Goal: Entertainment & Leisure: Browse casually

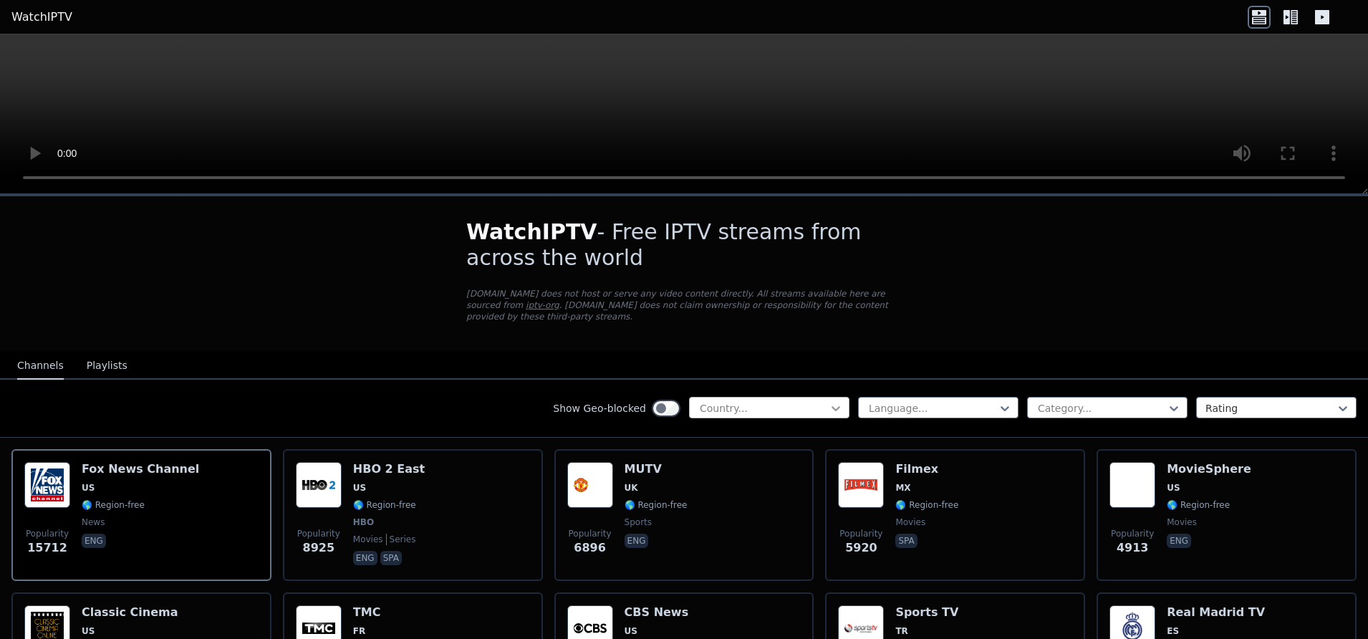
click at [829, 401] on icon at bounding box center [836, 408] width 14 height 14
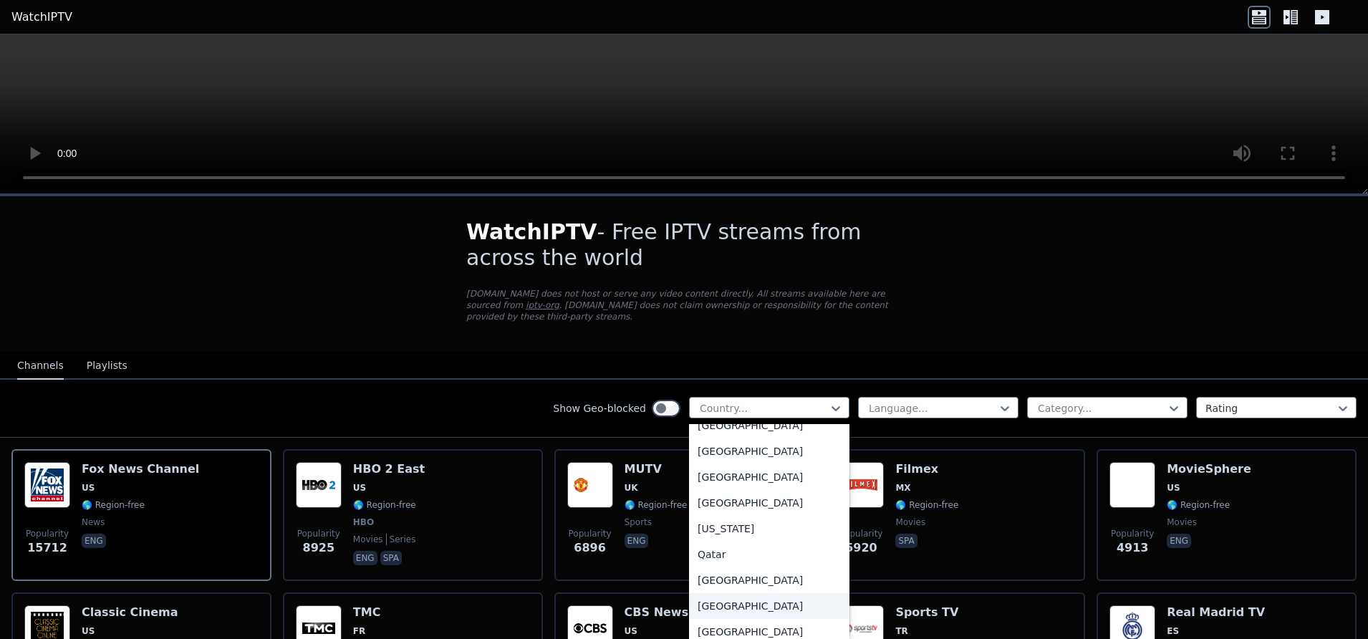
scroll to position [3791, 0]
click at [730, 476] on div "[GEOGRAPHIC_DATA]" at bounding box center [769, 480] width 160 height 26
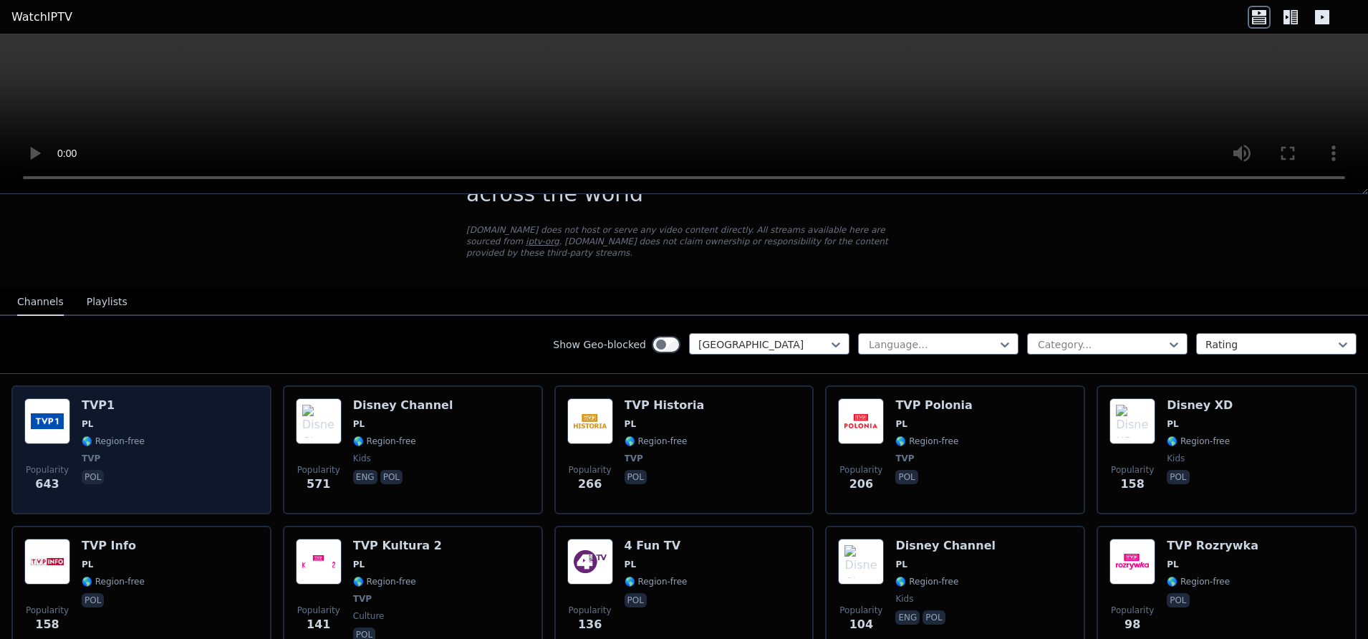
scroll to position [90, 0]
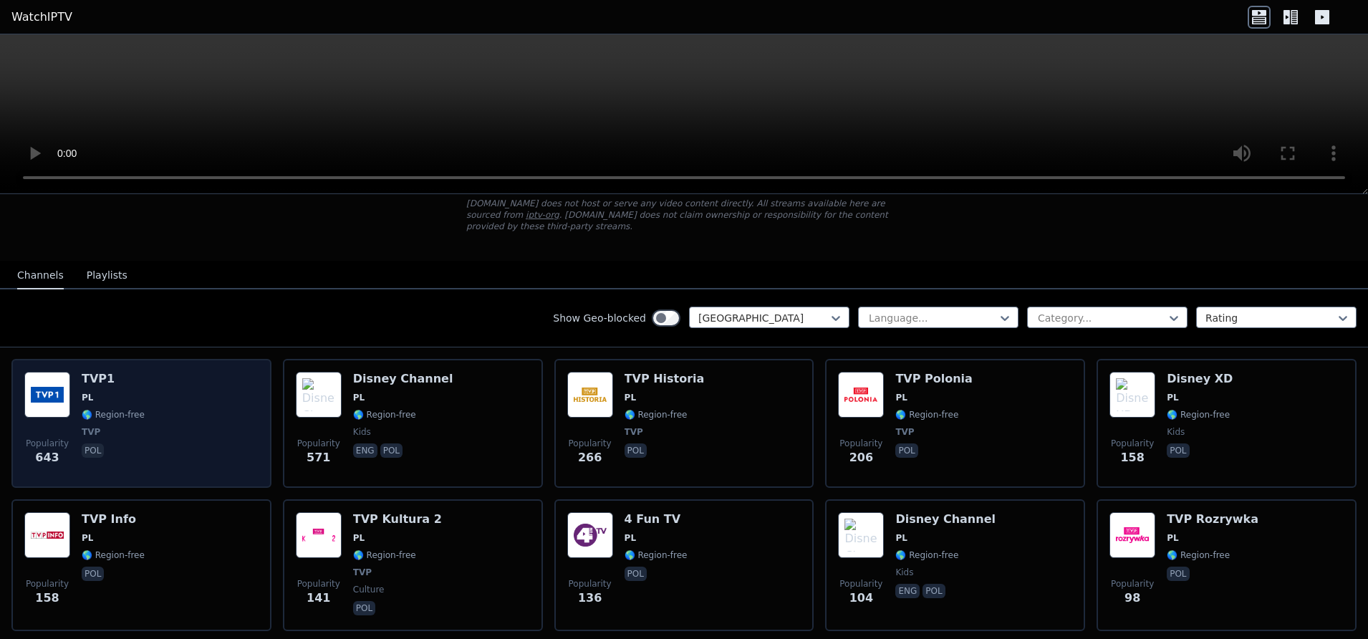
click at [172, 373] on div "Popularity 643 TVP1 PL 🌎 Region-free TVP pol" at bounding box center [141, 423] width 234 height 103
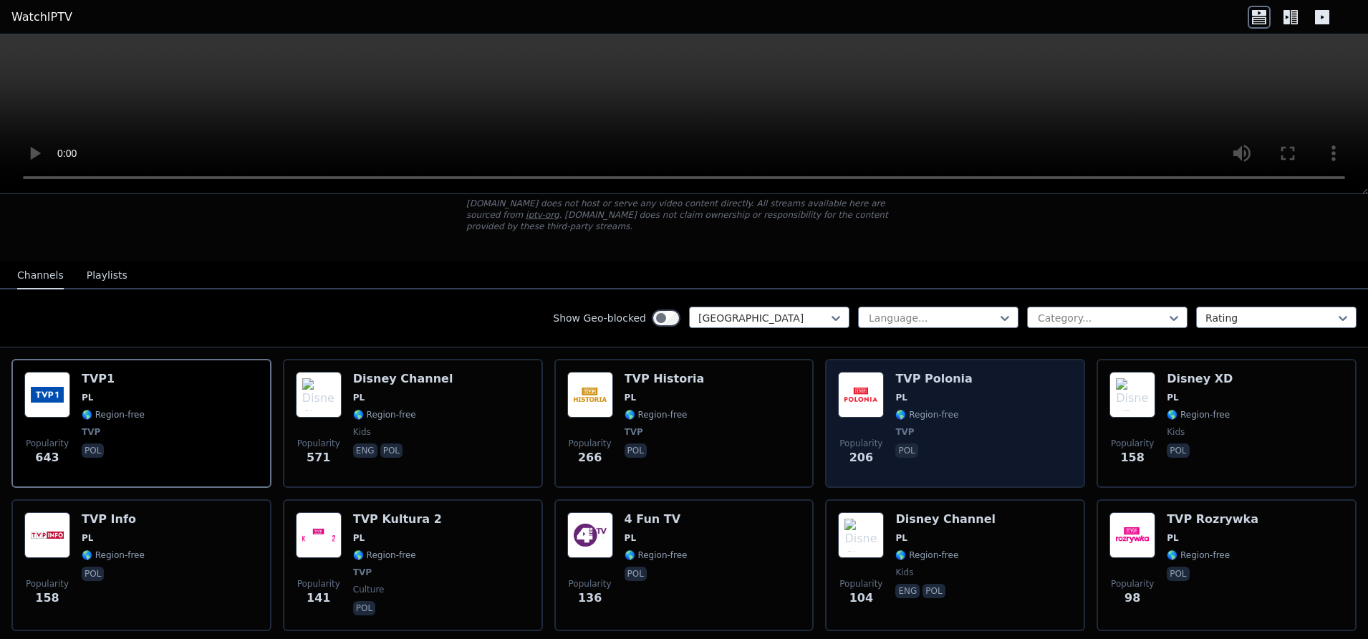
click at [951, 372] on div "Popularity 206 TVP Polonia PL 🌎 Region-free TVP pol" at bounding box center [955, 423] width 234 height 103
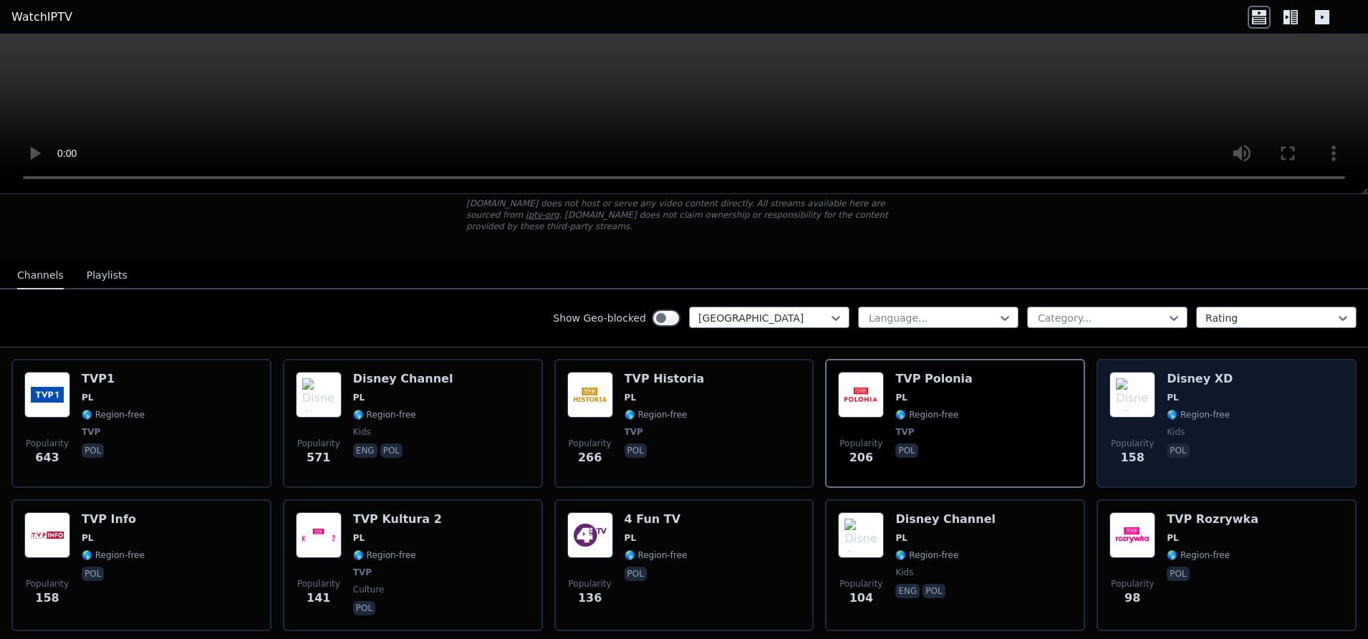
click at [1211, 409] on span "🌎 Region-free" at bounding box center [1198, 414] width 63 height 11
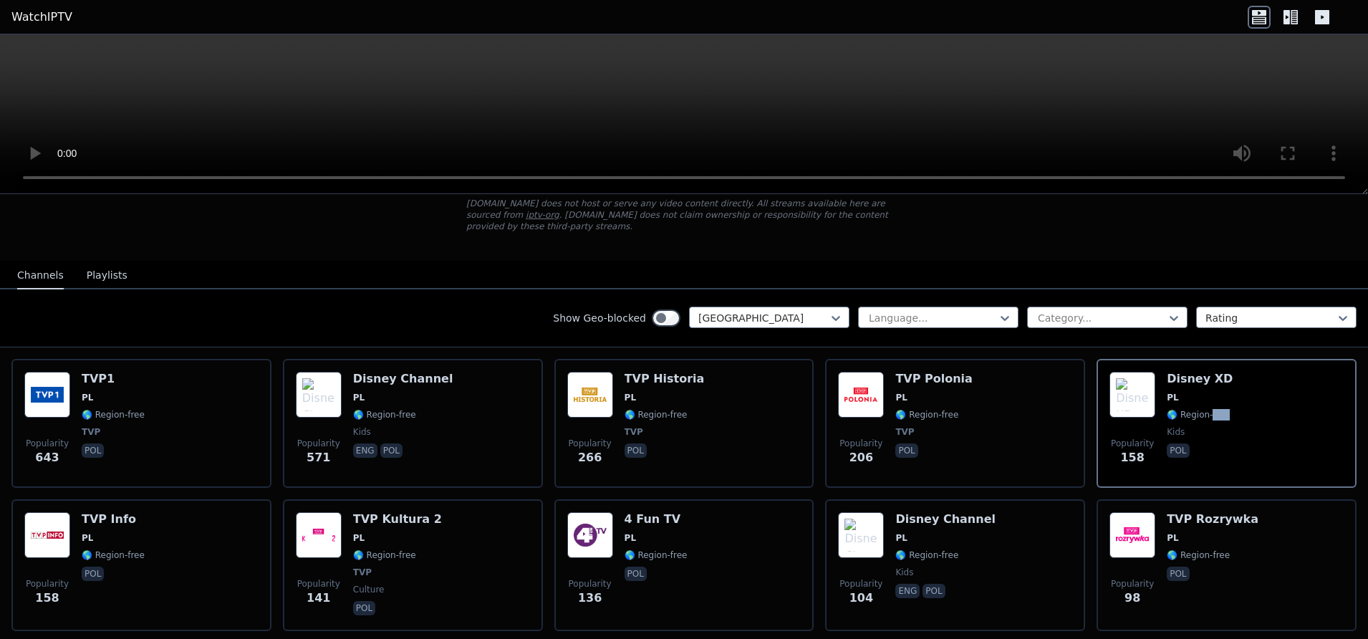
scroll to position [451, 0]
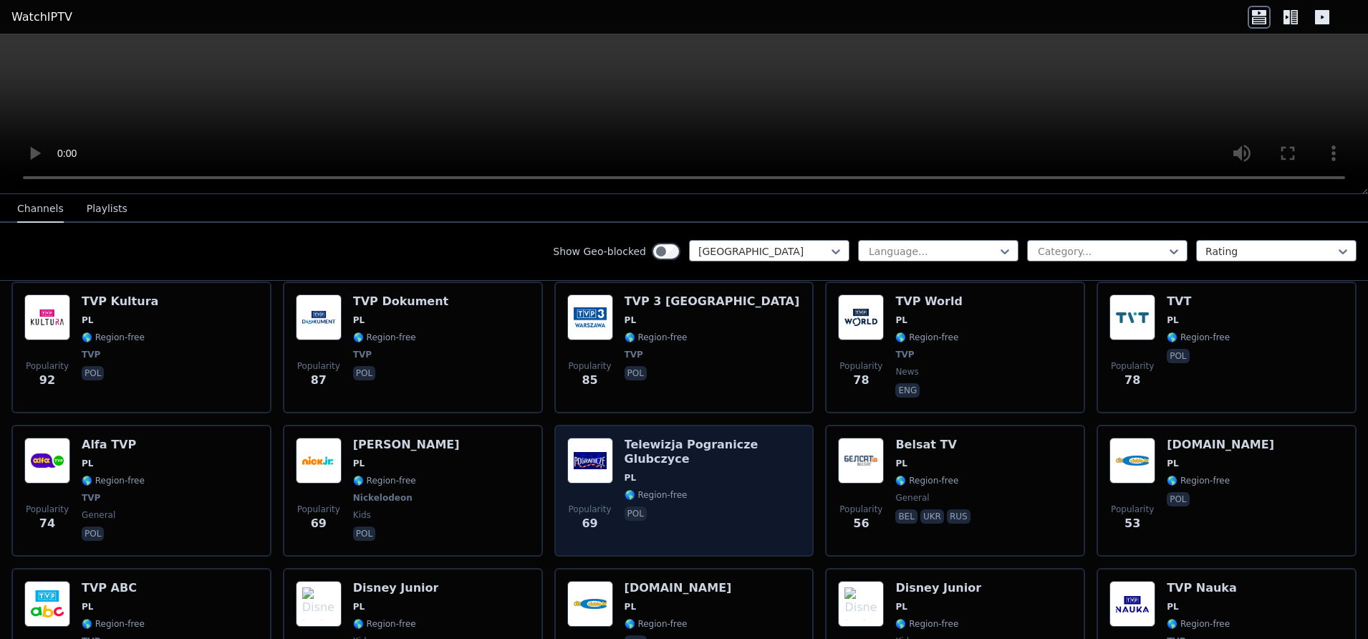
click at [721, 472] on span "PL" at bounding box center [713, 477] width 177 height 11
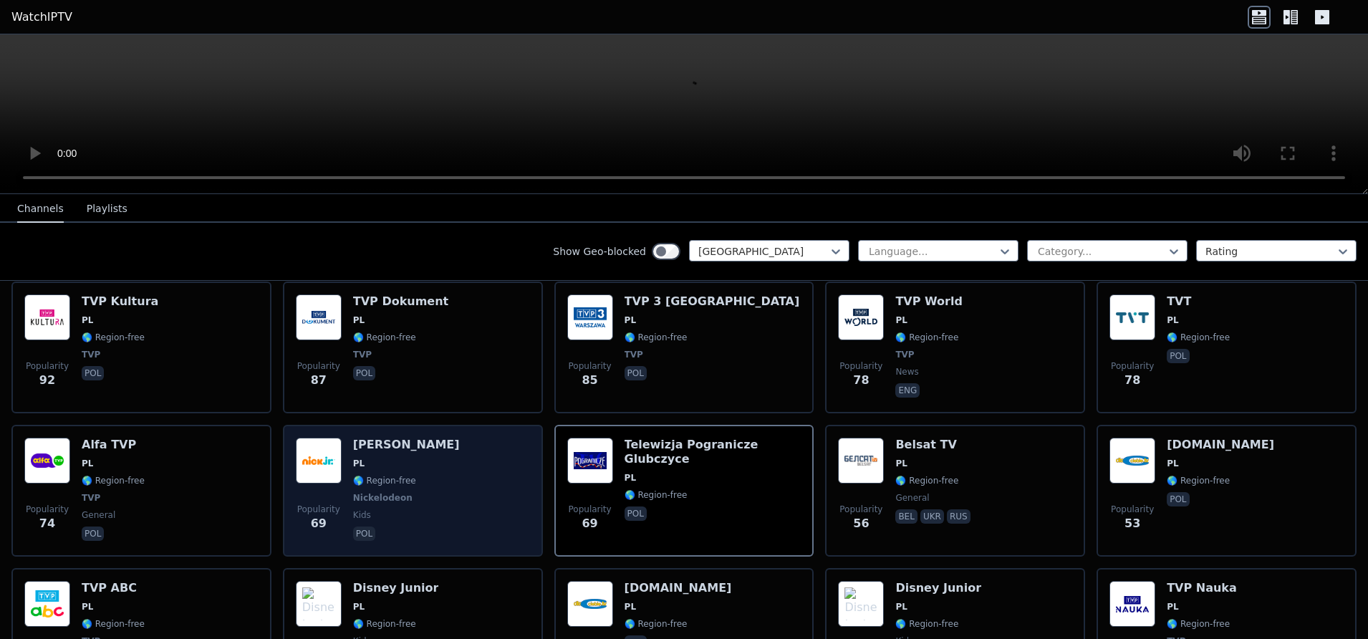
scroll to position [812, 0]
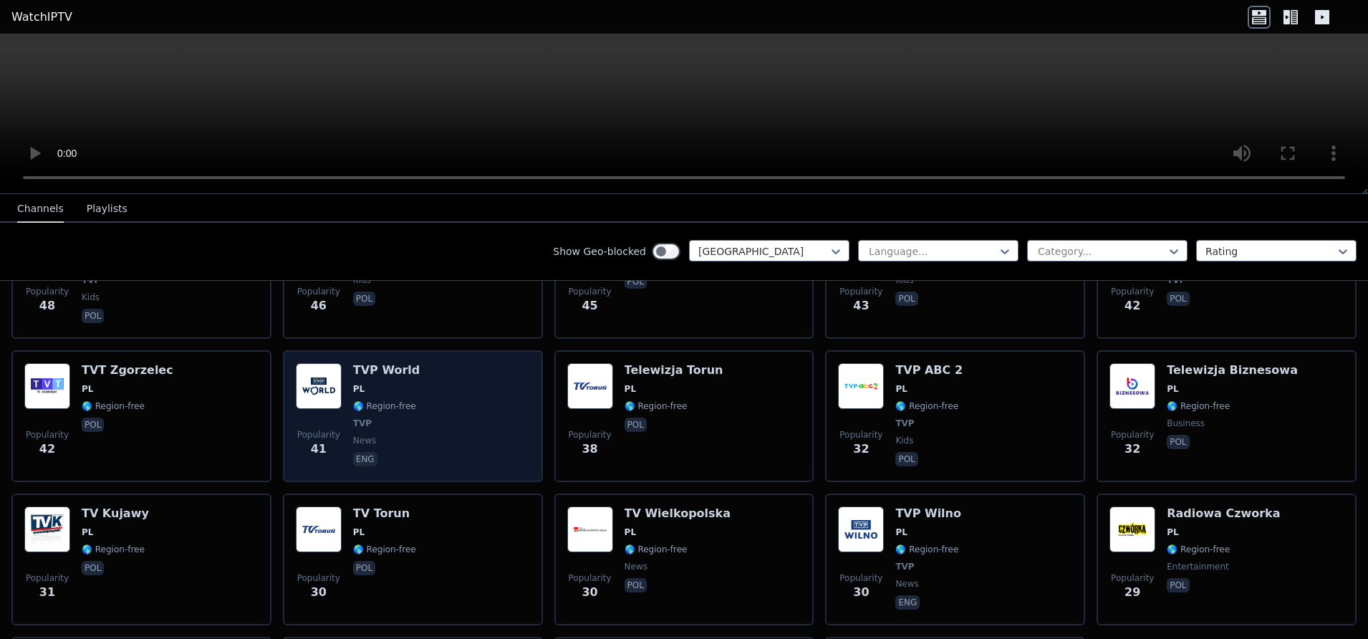
click at [388, 384] on div "TVP World PL 🌎 Region-free TVP news eng" at bounding box center [386, 416] width 67 height 106
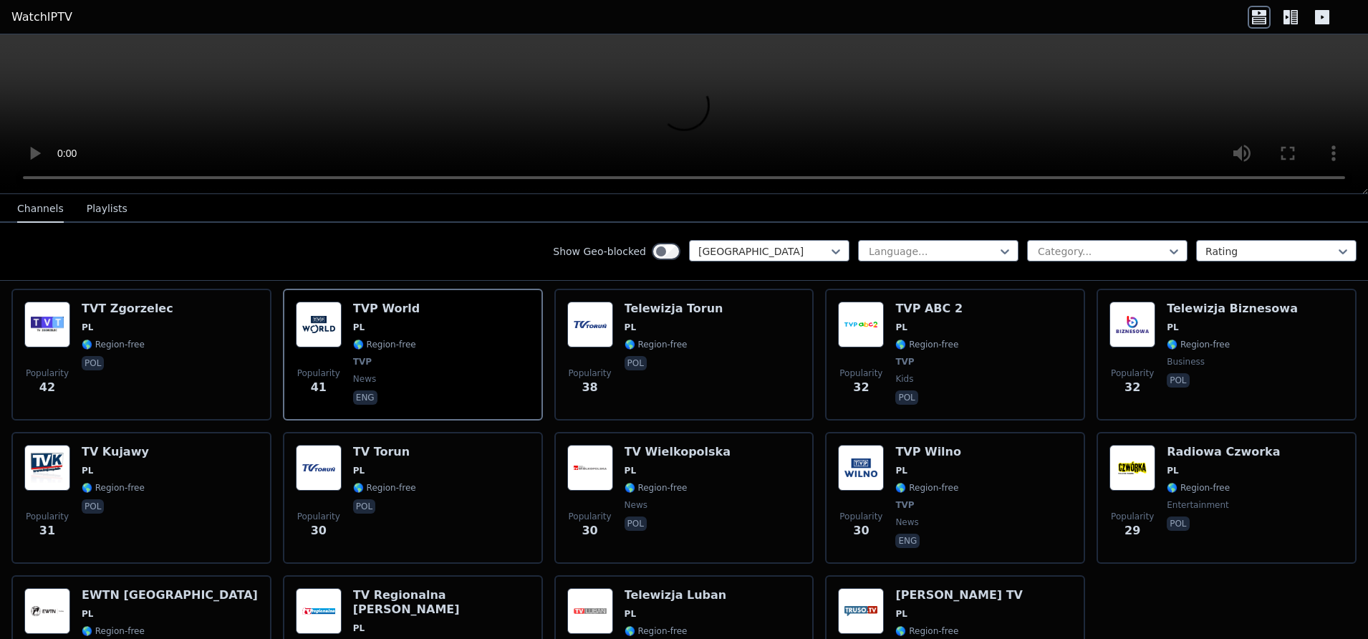
scroll to position [903, 0]
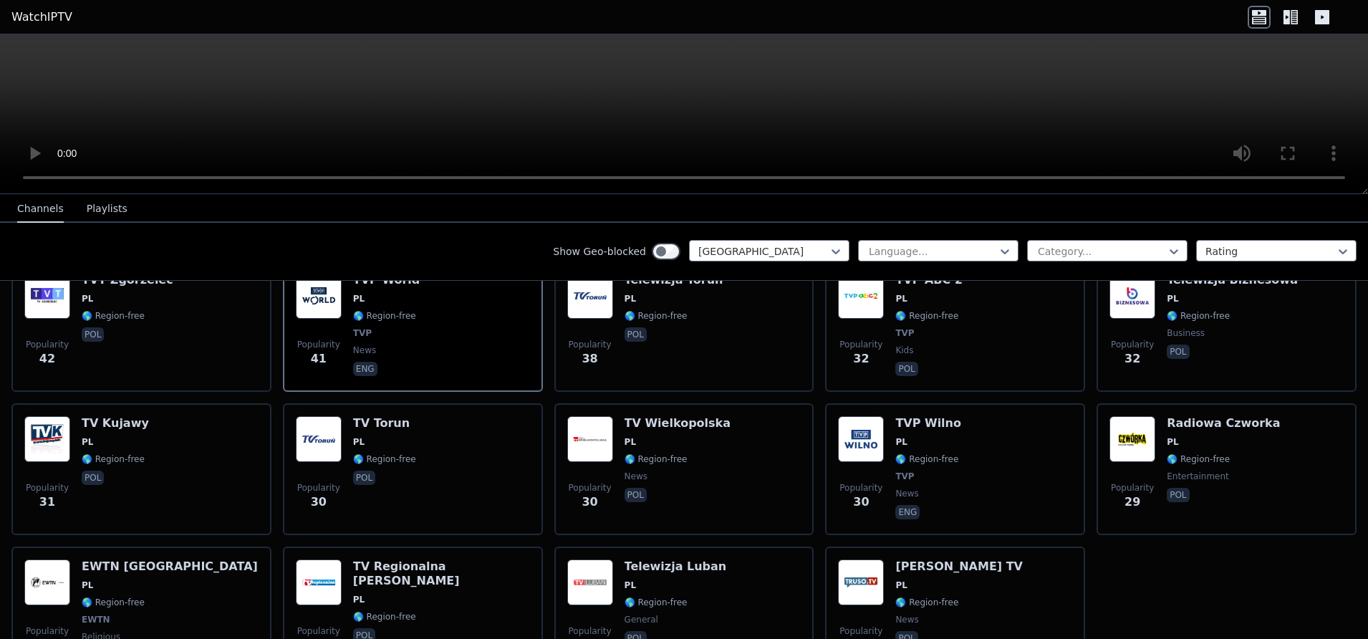
click at [446, 445] on div "Popularity 30 TV Torun PL 🌎 Region-free pol" at bounding box center [413, 469] width 234 height 106
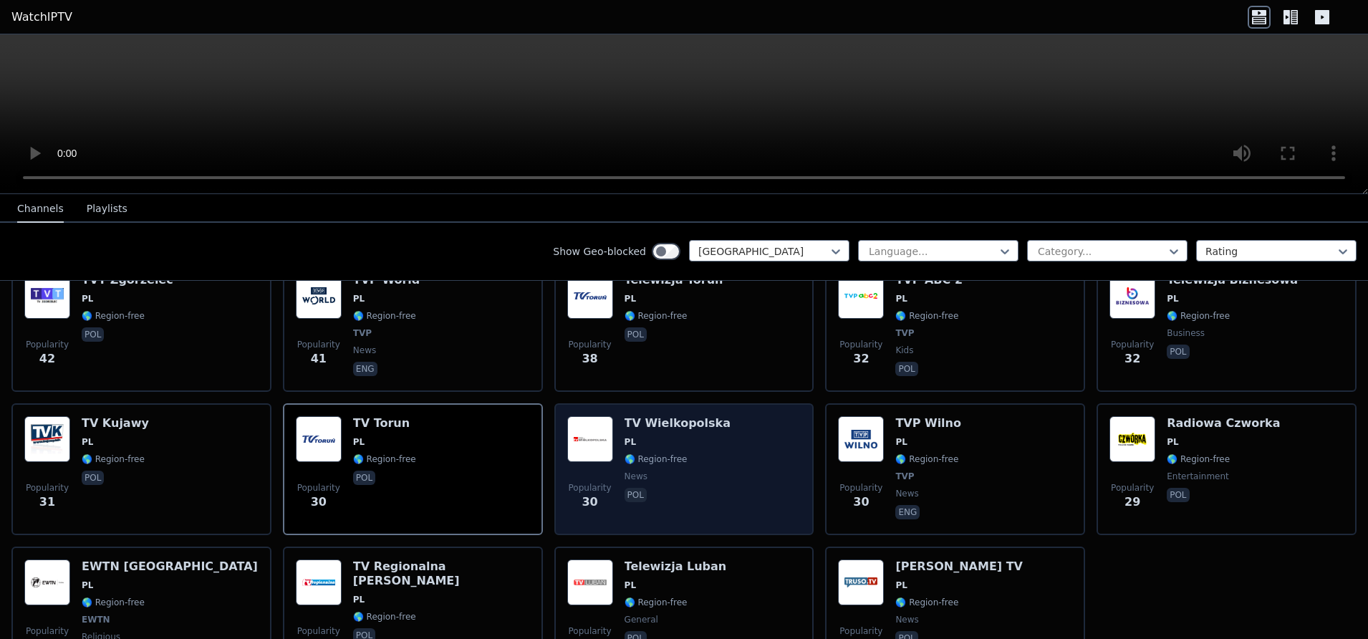
click at [691, 471] on span "news" at bounding box center [678, 476] width 106 height 11
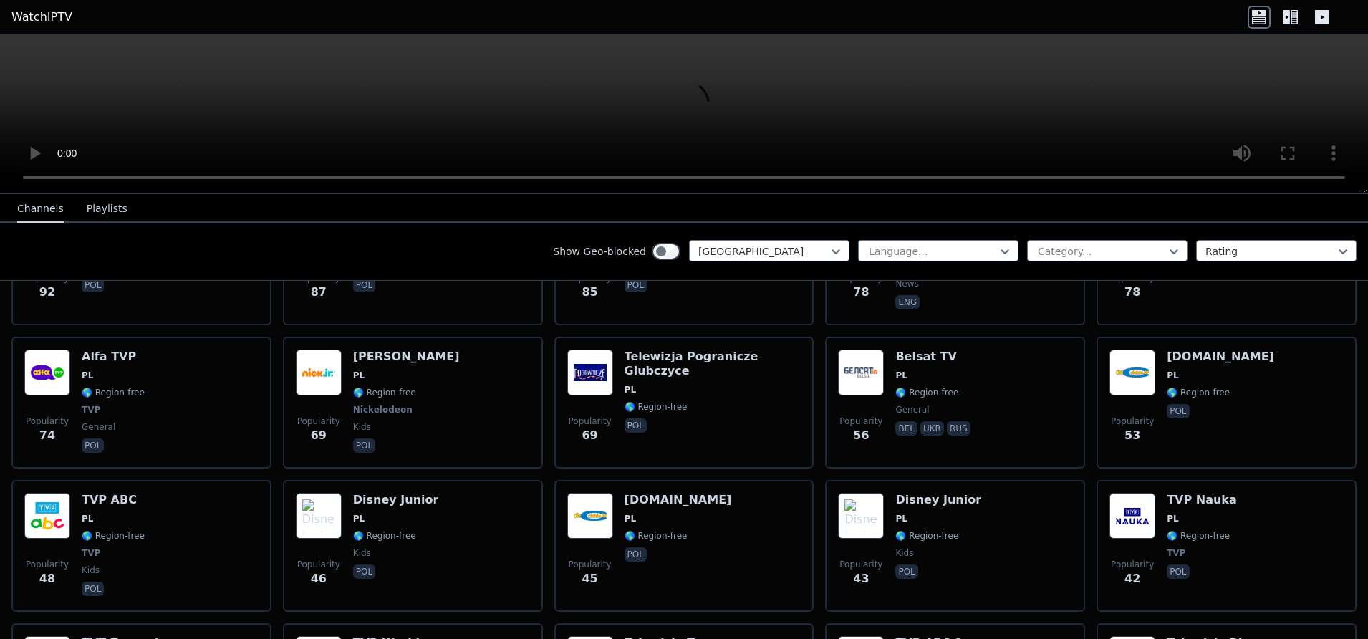
scroll to position [88, 0]
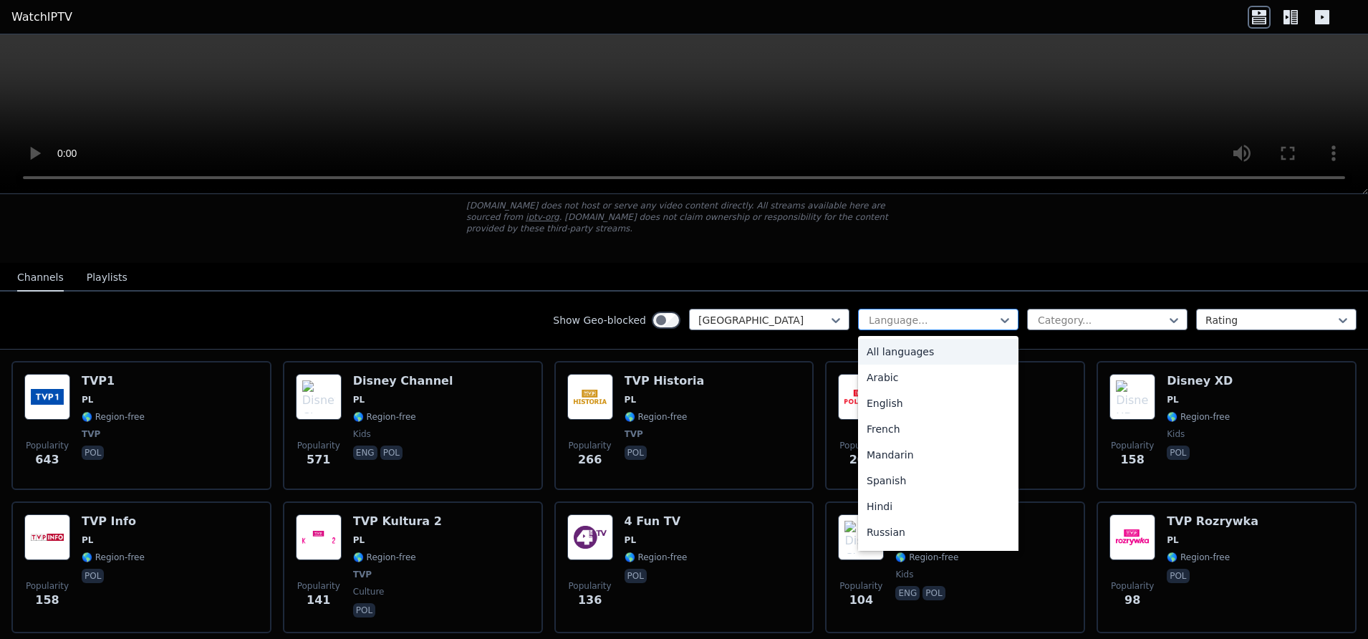
click at [961, 313] on div at bounding box center [932, 320] width 130 height 14
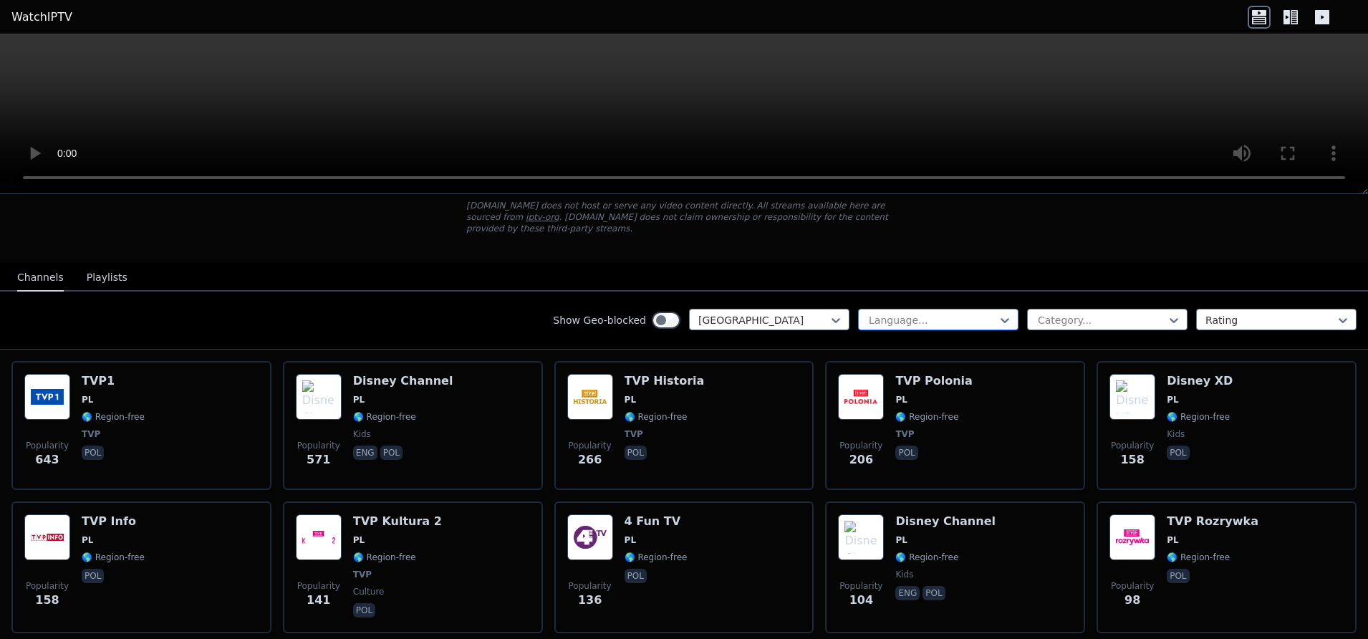
click at [897, 313] on div at bounding box center [932, 320] width 130 height 14
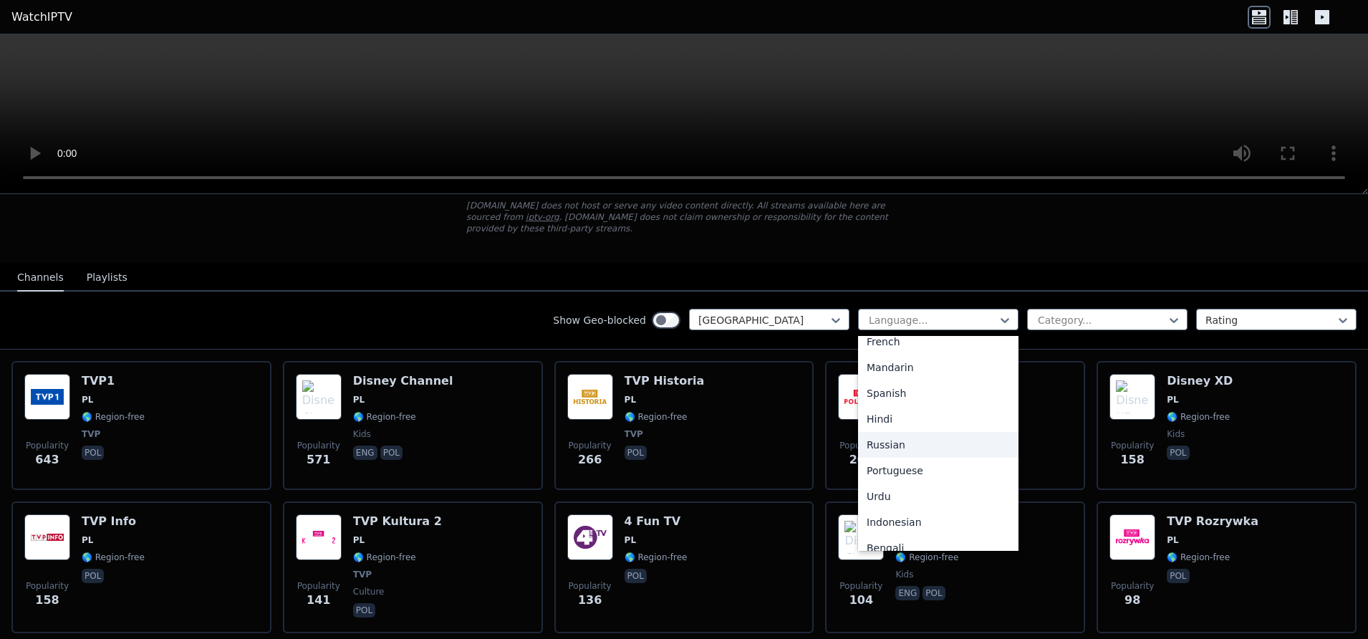
scroll to position [0, 0]
